Goal: Book appointment/travel/reservation

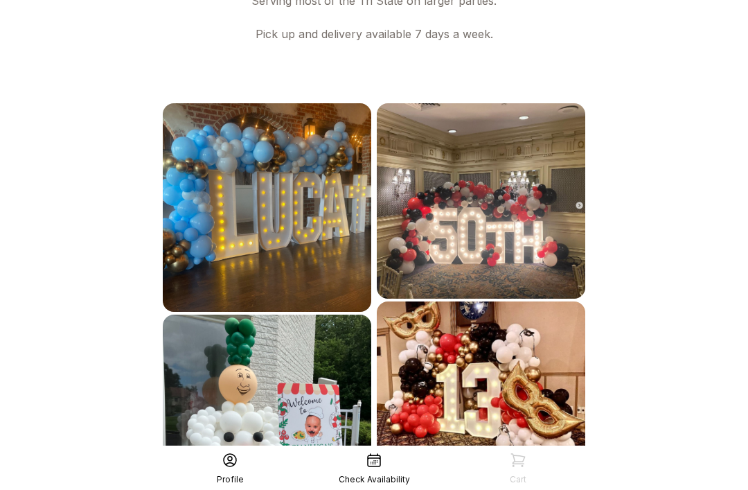
scroll to position [775, 0]
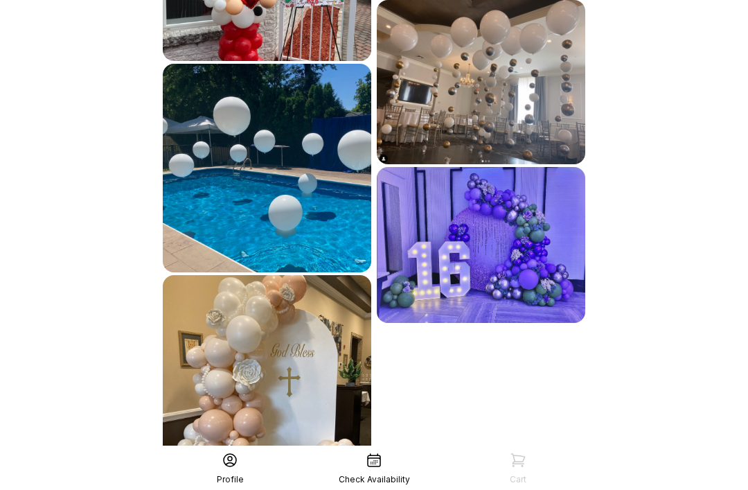
scroll to position [1198, 0]
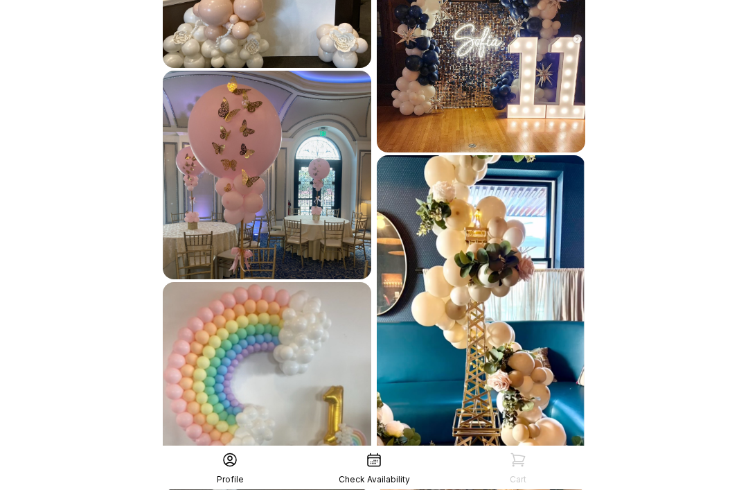
scroll to position [1623, 0]
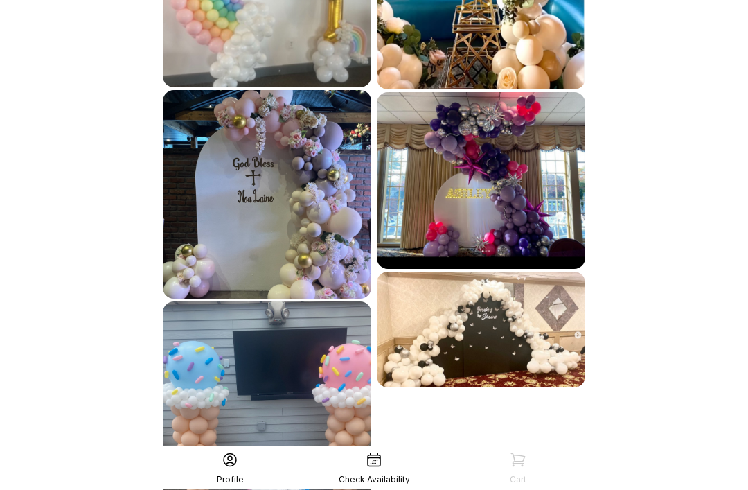
scroll to position [2043, 0]
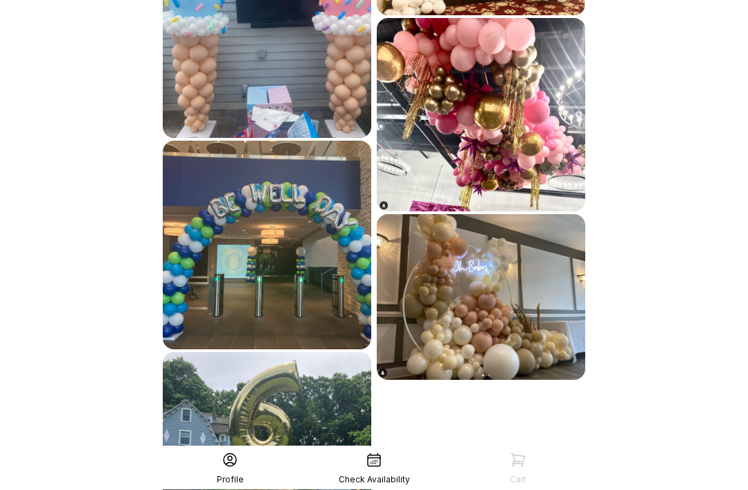
scroll to position [2466, 0]
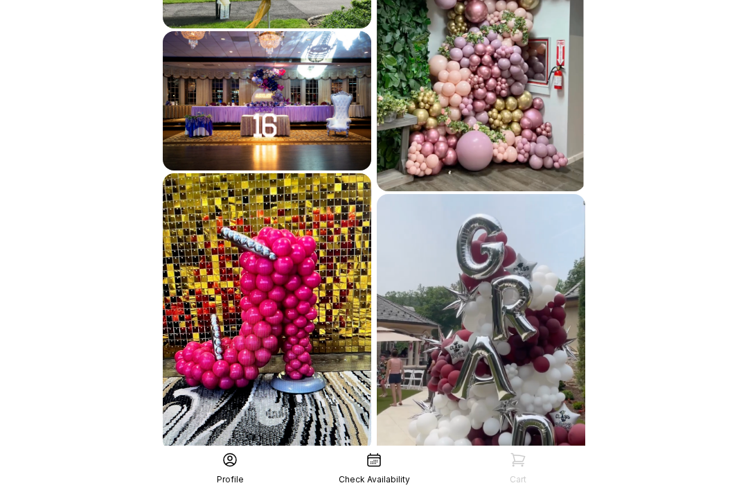
scroll to position [2923, 0]
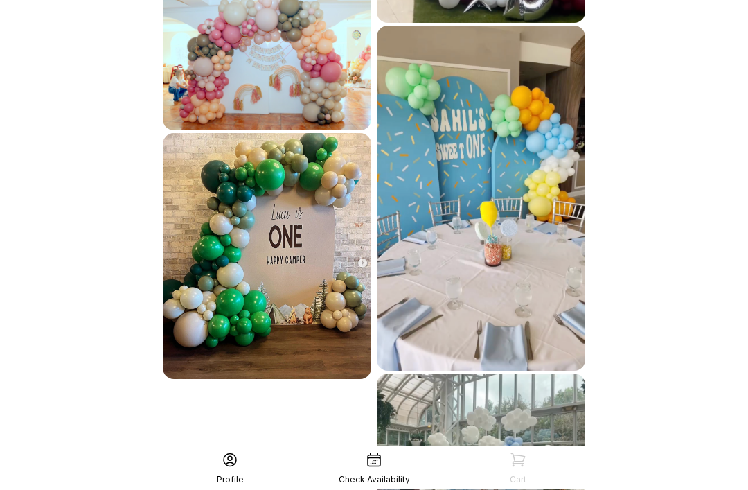
scroll to position [3431, 0]
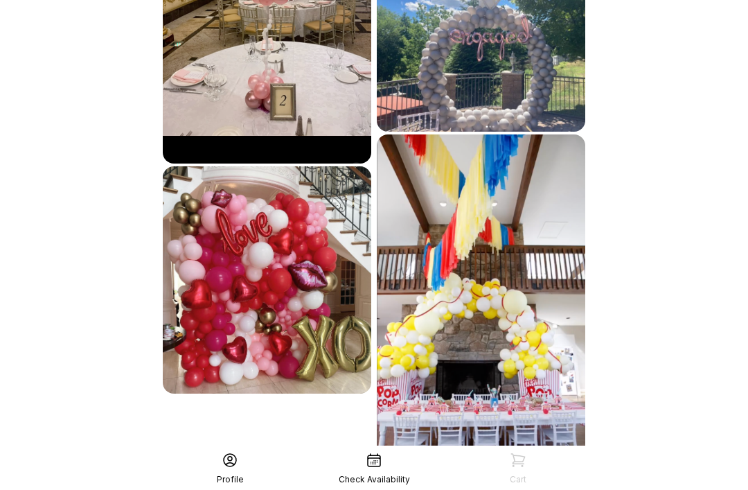
scroll to position [3949, 0]
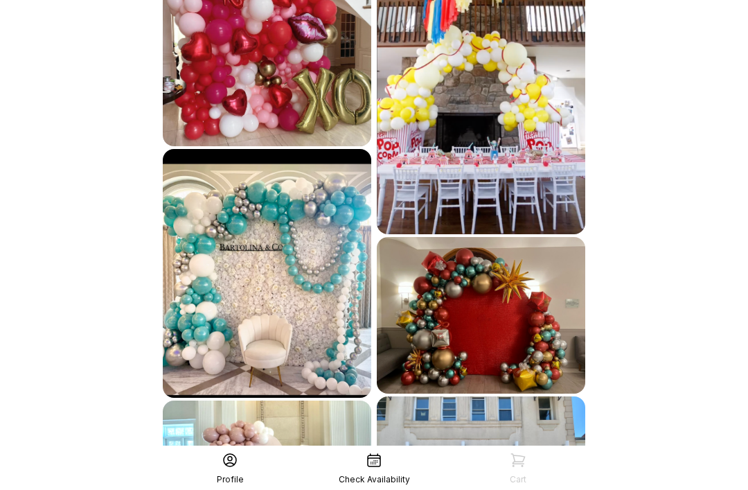
scroll to position [4294, 0]
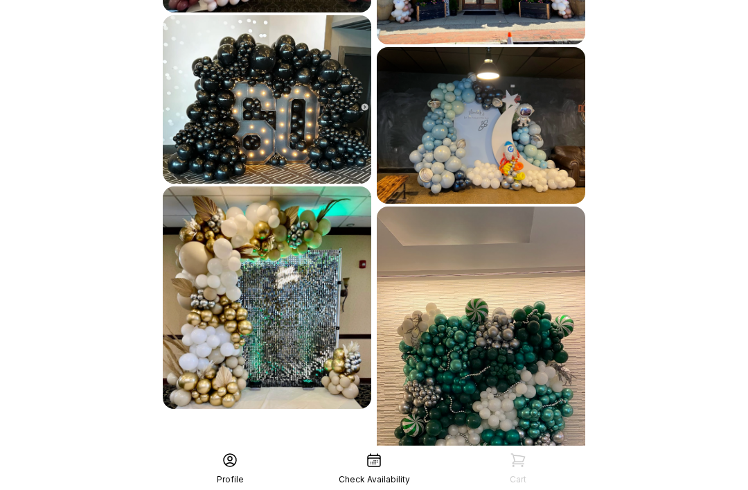
scroll to position [4734, 0]
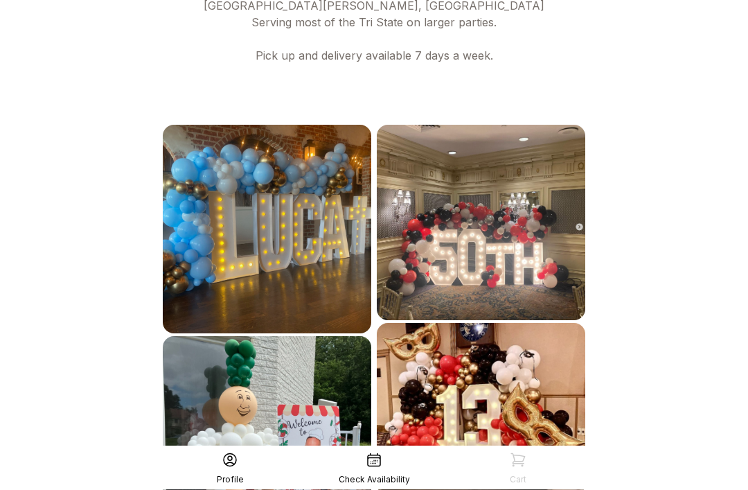
scroll to position [0, 0]
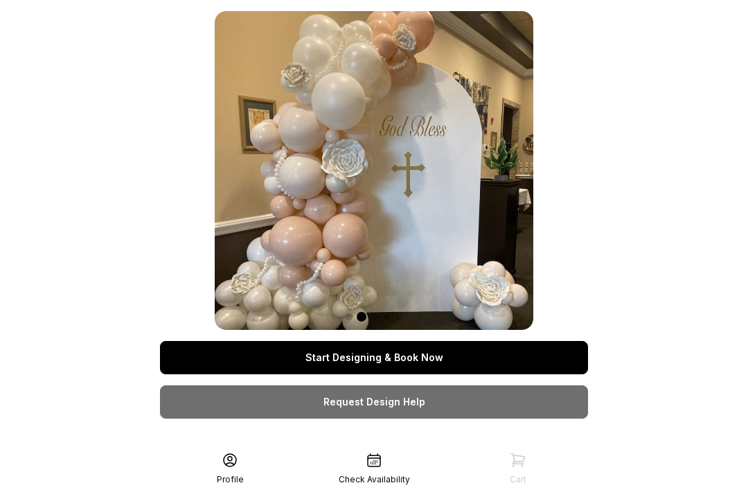
click at [520, 396] on link "Request Design Help" at bounding box center [374, 401] width 428 height 33
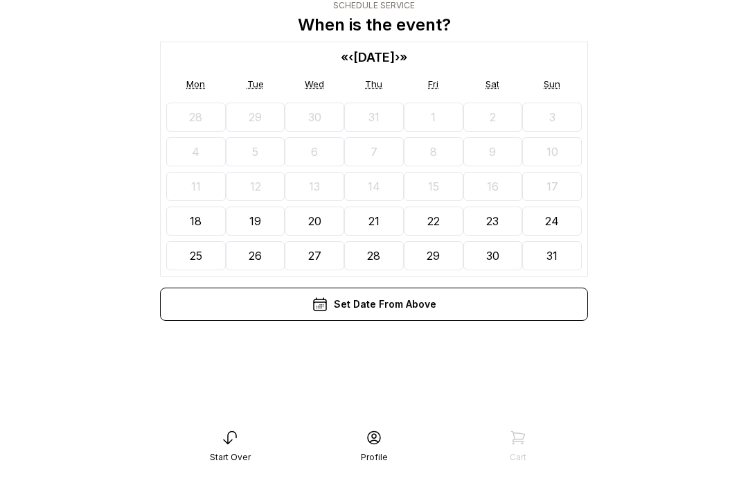
scroll to position [28, 0]
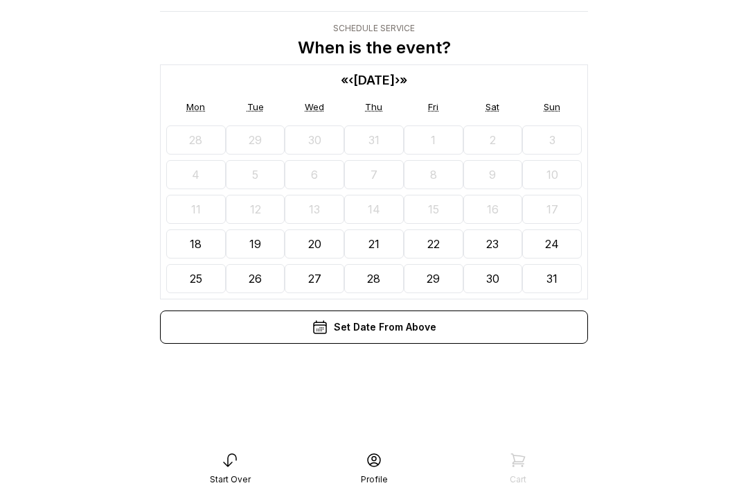
click at [345, 333] on div "Set Date From Above" at bounding box center [374, 326] width 428 height 33
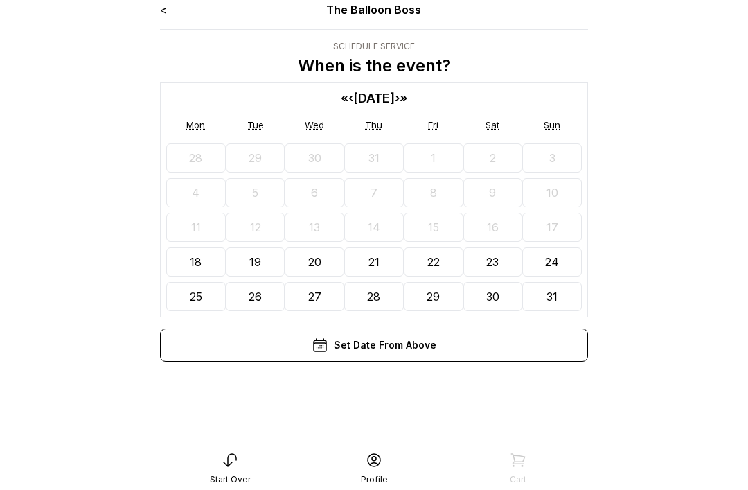
scroll to position [0, 0]
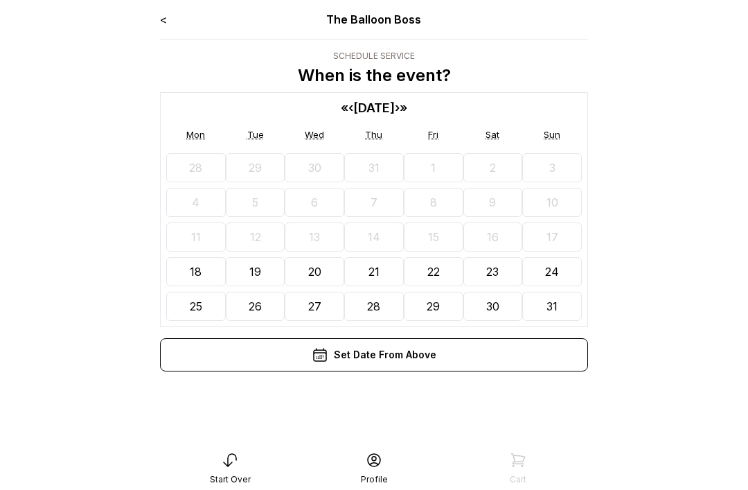
click at [560, 303] on button "31" at bounding box center [552, 306] width 60 height 29
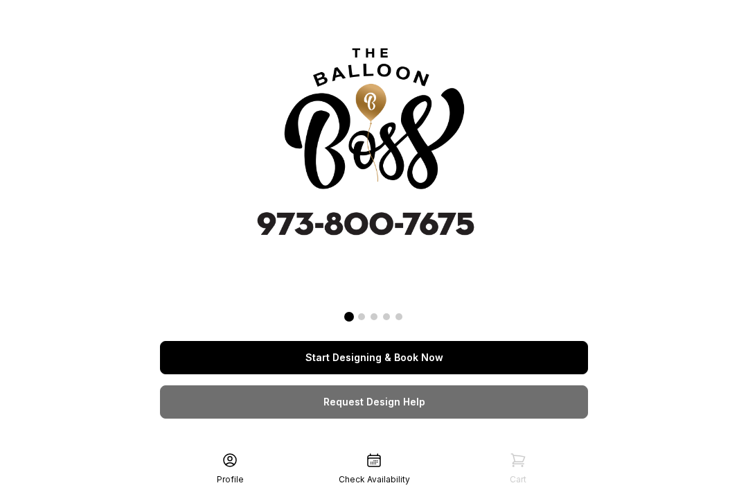
click at [533, 353] on link "Start Designing & Book Now" at bounding box center [374, 357] width 428 height 33
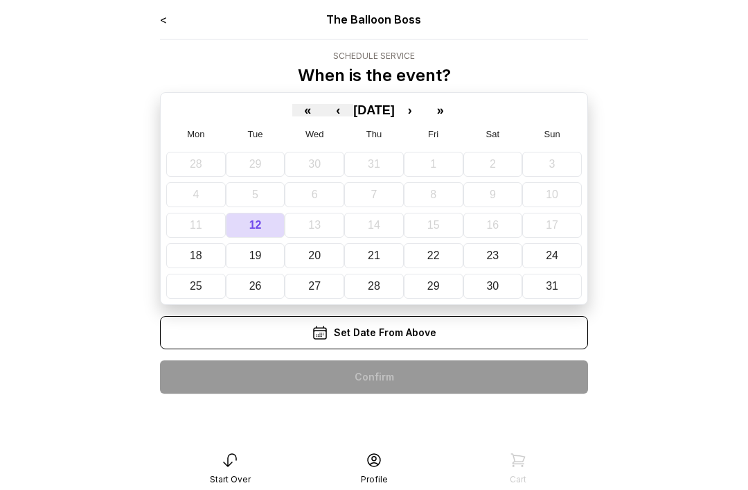
click at [227, 461] on icon at bounding box center [230, 460] width 17 height 17
click at [234, 456] on icon at bounding box center [230, 460] width 17 height 17
click at [166, 12] on link "<" at bounding box center [163, 19] width 7 height 14
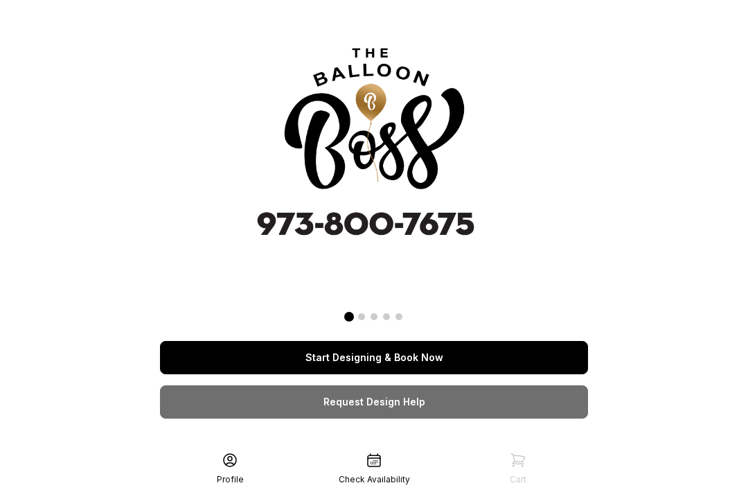
click at [161, 20] on div "Start Designing & Book Now Request Design Help The Balloon Boss We are working …" at bounding box center [374, 424] width 428 height 826
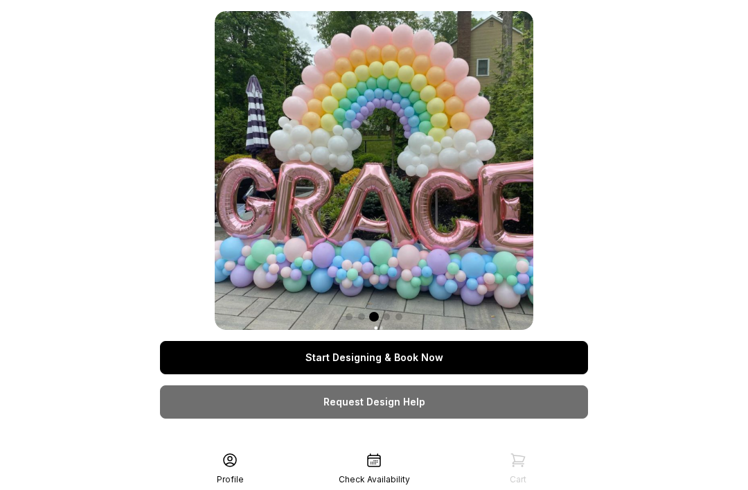
click at [377, 405] on link "Request Design Help" at bounding box center [374, 401] width 428 height 33
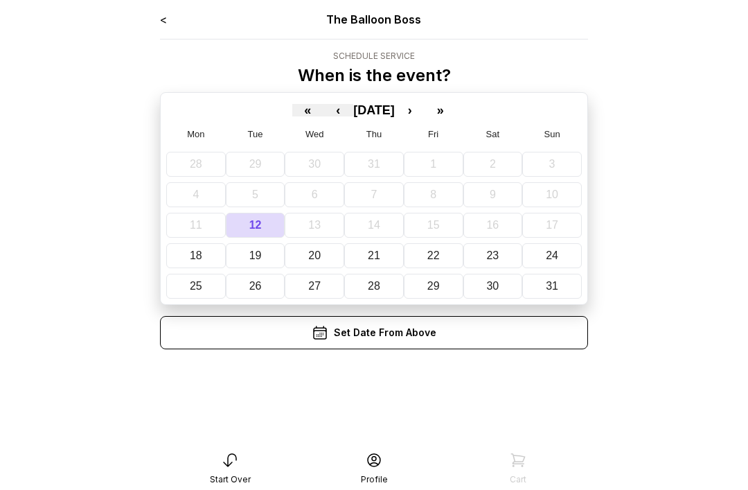
click at [456, 116] on button "»" at bounding box center [440, 110] width 30 height 12
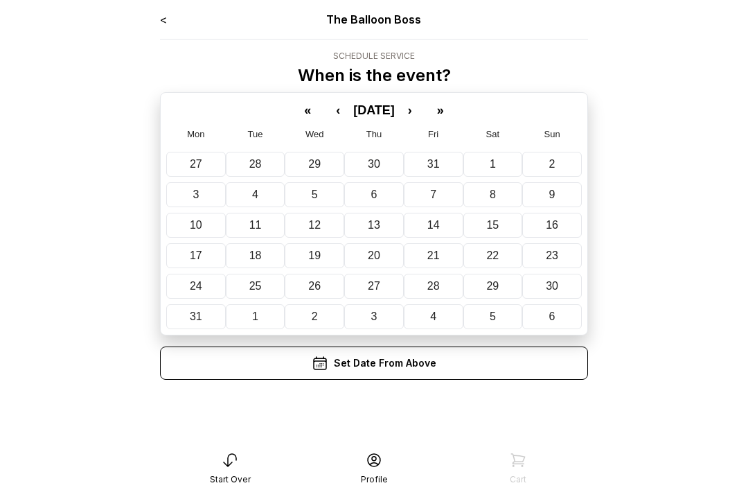
click at [456, 116] on button "»" at bounding box center [440, 110] width 30 height 12
click at [456, 110] on button "»" at bounding box center [440, 110] width 30 height 12
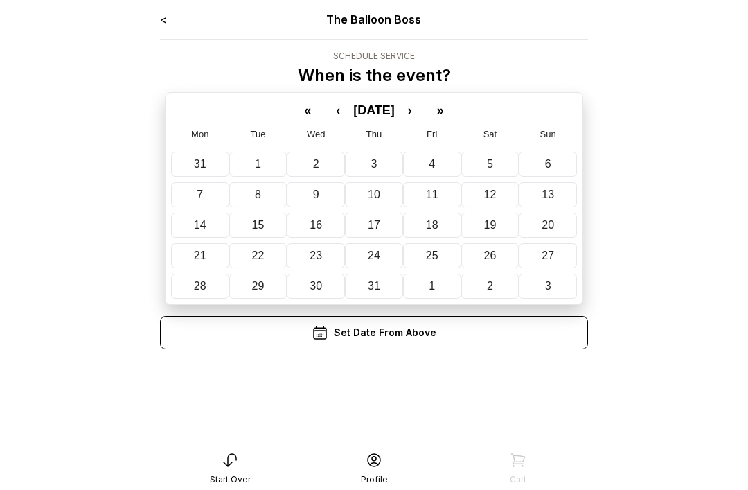
click at [456, 110] on button "»" at bounding box center [440, 110] width 30 height 12
click at [292, 112] on button "«" at bounding box center [307, 110] width 30 height 12
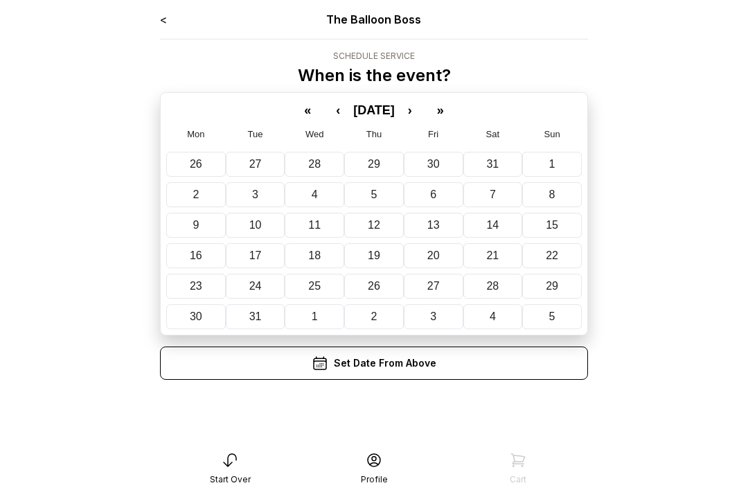
click at [294, 114] on button "«" at bounding box center [307, 110] width 30 height 12
click at [298, 115] on button "«" at bounding box center [307, 110] width 30 height 12
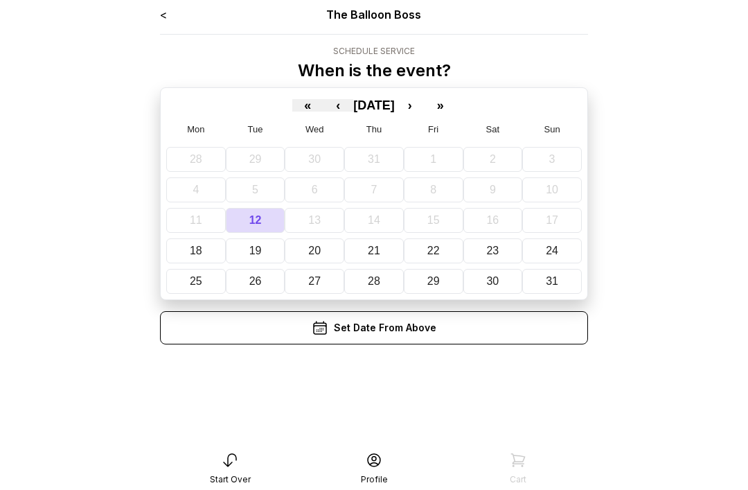
scroll to position [28, 0]
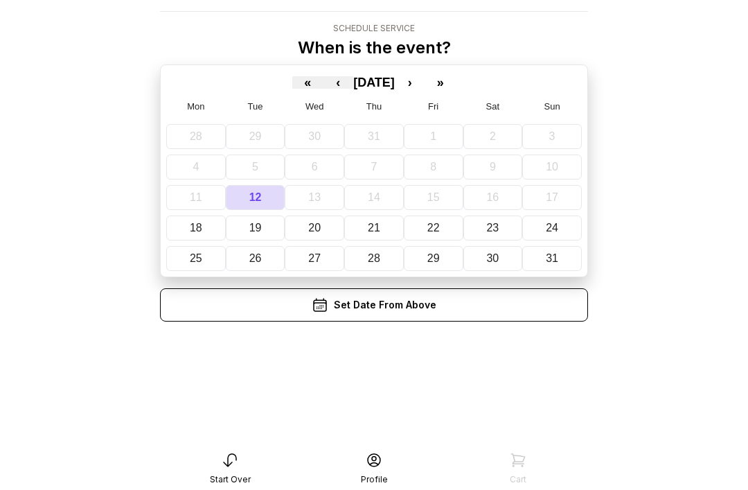
click at [281, 76] on div "« ‹ [DATE] › »" at bounding box center [374, 80] width 416 height 19
click at [270, 73] on div "« ‹ [DATE] › »" at bounding box center [374, 80] width 416 height 19
click at [297, 89] on div "« ‹ [DATE] › » Mon Tue Wed Thu Fri Sat Sun 28 29 30 31 1 2 3 4 5 6 7 8 9 10 11 …" at bounding box center [374, 170] width 428 height 213
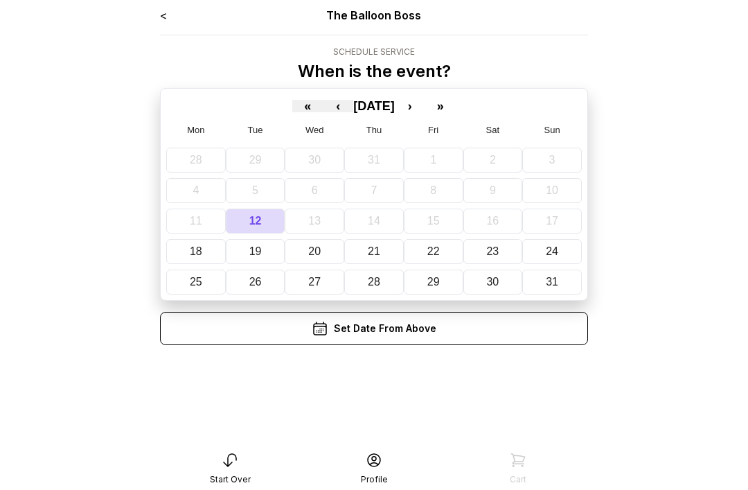
scroll to position [0, 0]
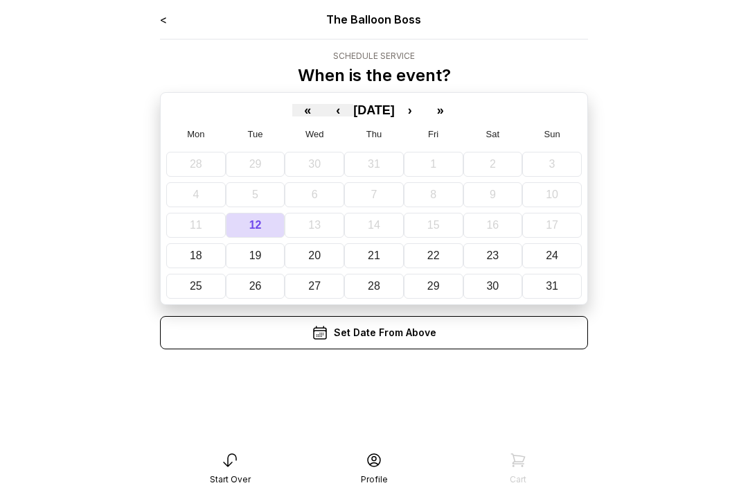
click at [427, 78] on p "When is the event?" at bounding box center [374, 75] width 153 height 22
click at [420, 112] on button "›" at bounding box center [410, 110] width 30 height 12
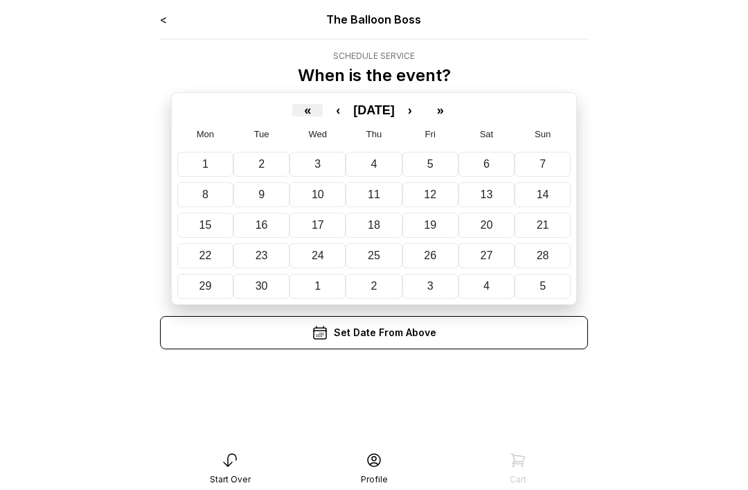
click at [425, 110] on button "›" at bounding box center [410, 110] width 30 height 12
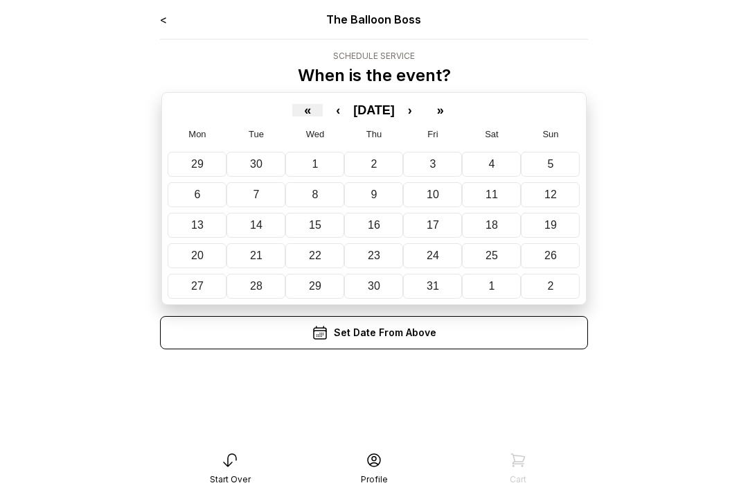
click at [489, 158] on abbr "4" at bounding box center [492, 164] width 6 height 12
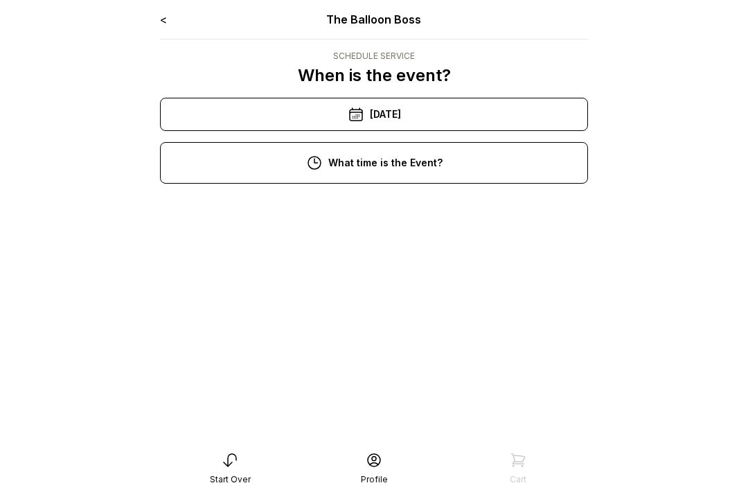
click at [422, 252] on div "11:00 am" at bounding box center [374, 255] width 406 height 33
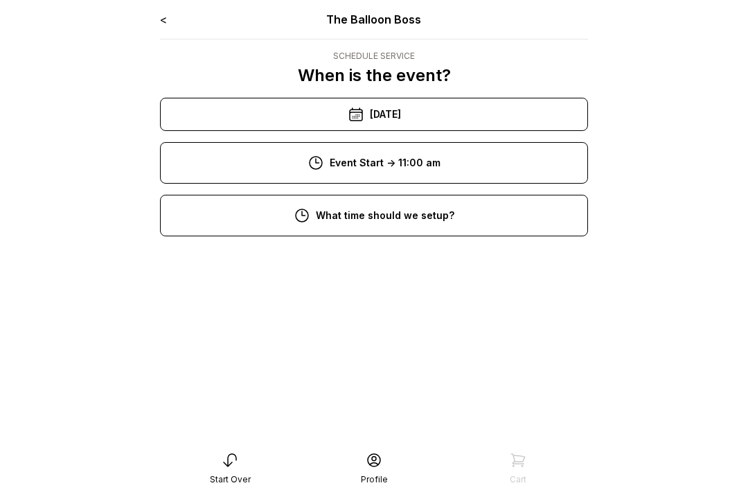
click at [440, 261] on div "8:00 am" at bounding box center [374, 263] width 406 height 33
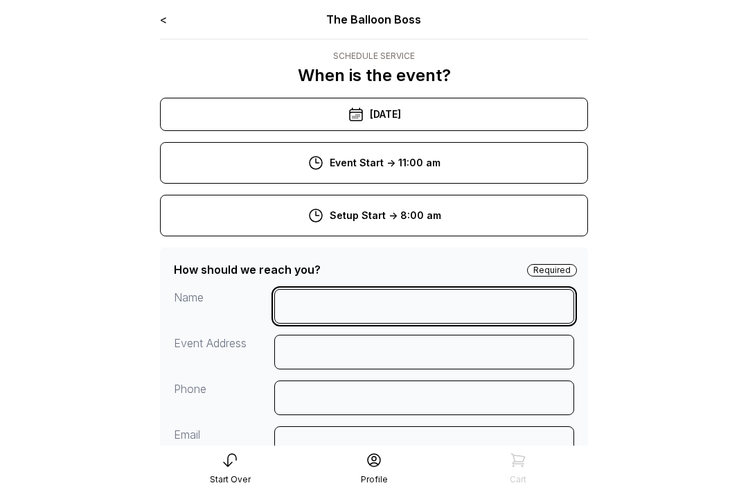
click at [386, 293] on input at bounding box center [424, 306] width 301 height 35
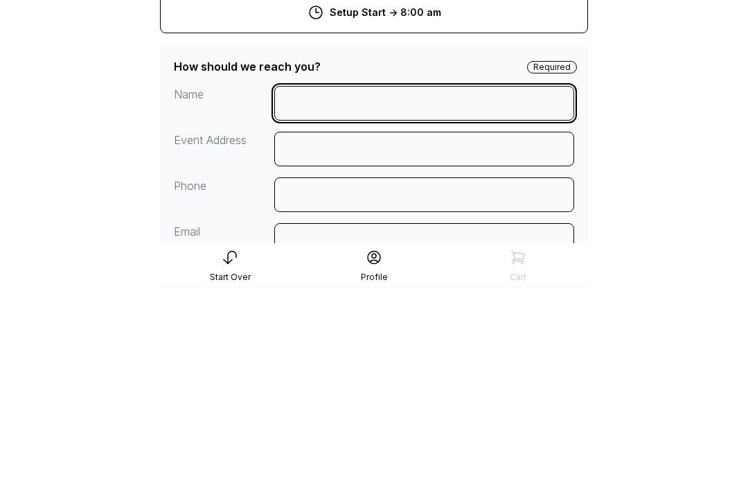
type input "*"
type input "**********"
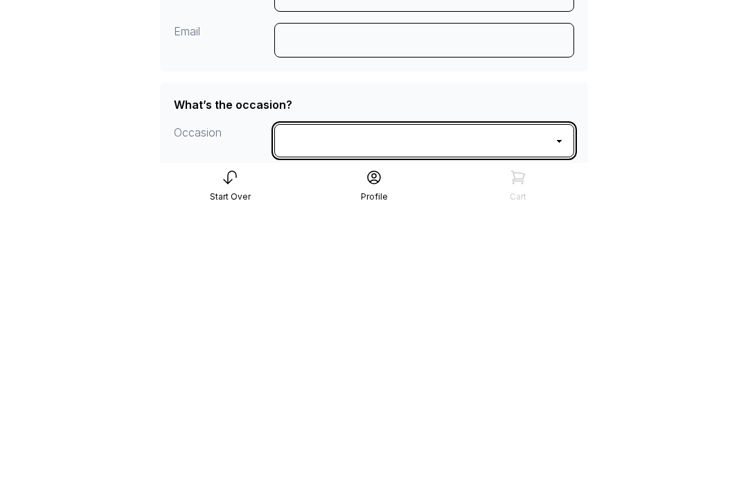
click at [383, 407] on select "**********" at bounding box center [424, 423] width 301 height 33
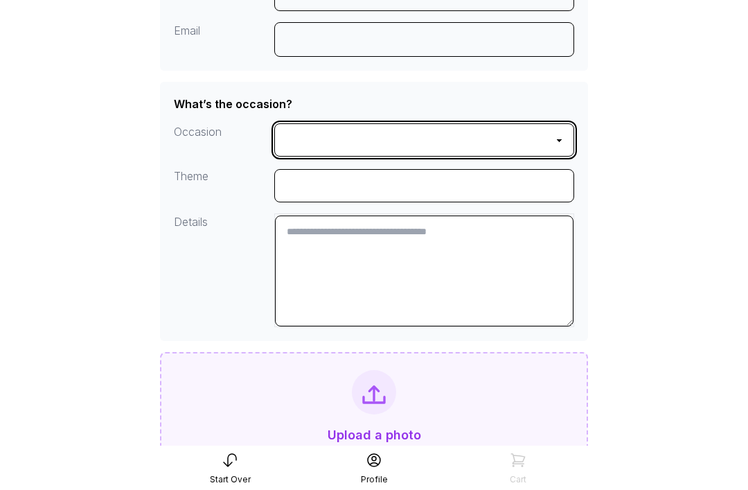
select select "**********"
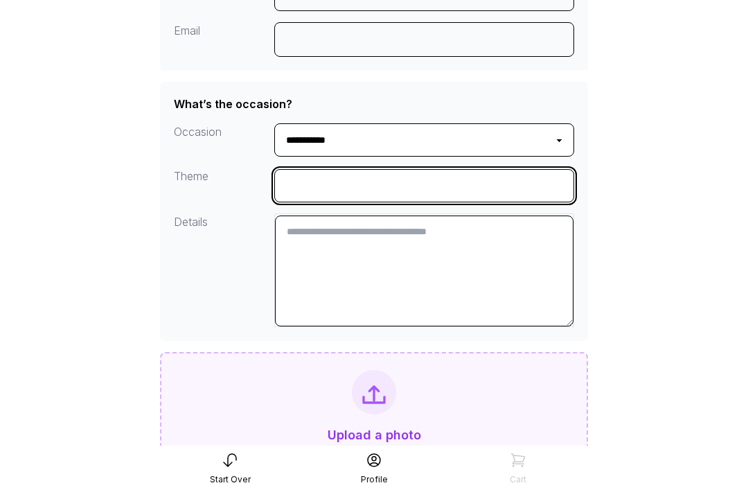
click at [421, 183] on input "input" at bounding box center [424, 185] width 301 height 33
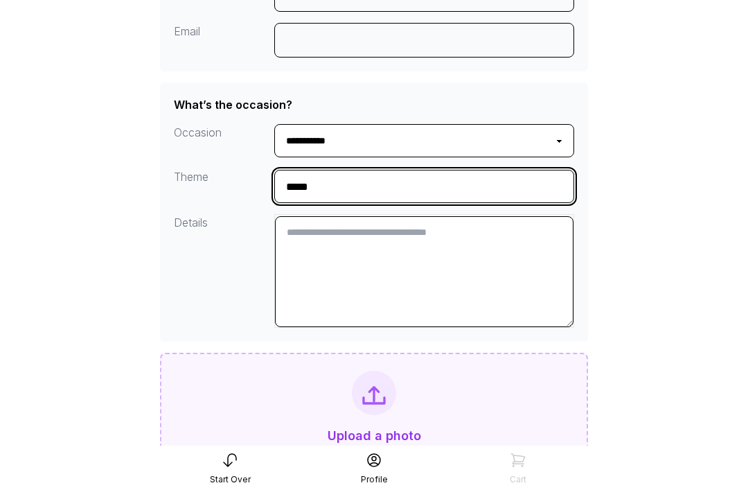
type input "******"
